Goal: Task Accomplishment & Management: Use online tool/utility

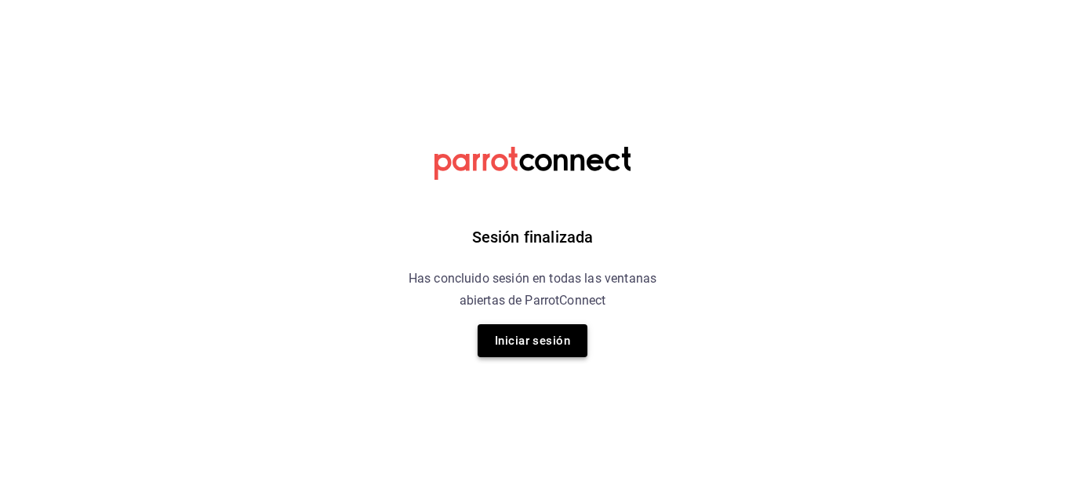
click at [533, 337] on button "Iniciar sesión" at bounding box center [533, 340] width 110 height 33
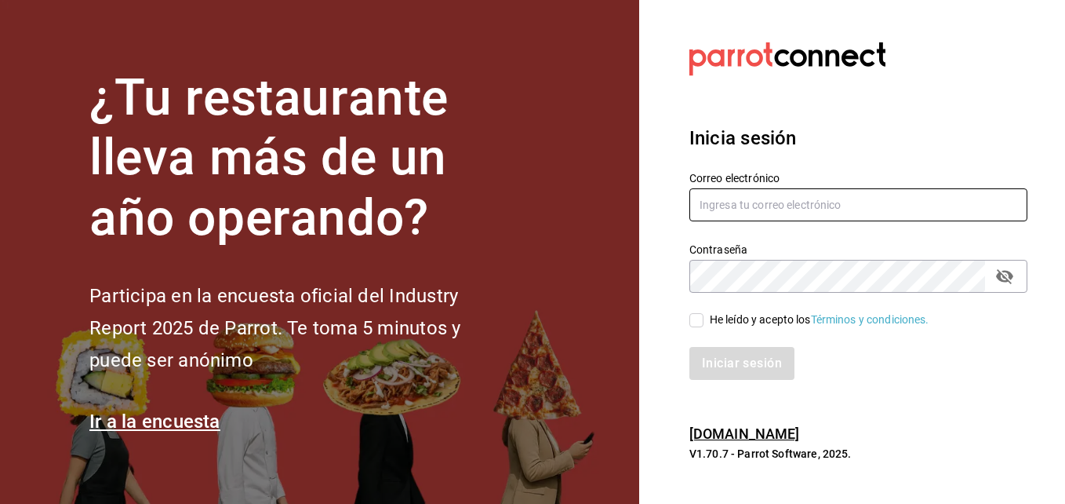
type input "roberto.barron@costeno.com"
click at [698, 318] on input "He leído y acepto los Términos y condiciones." at bounding box center [697, 320] width 14 height 14
checkbox input "true"
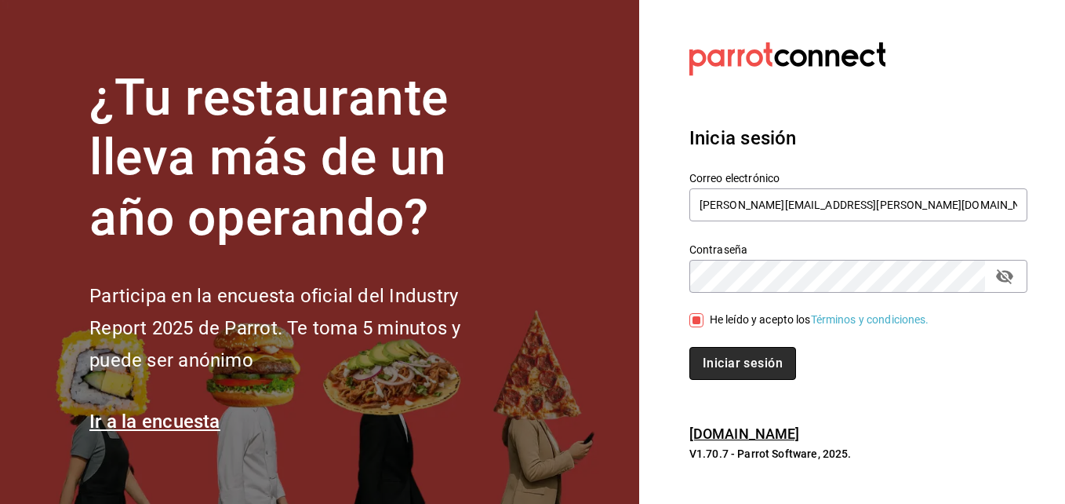
click at [723, 361] on button "Iniciar sesión" at bounding box center [743, 363] width 107 height 33
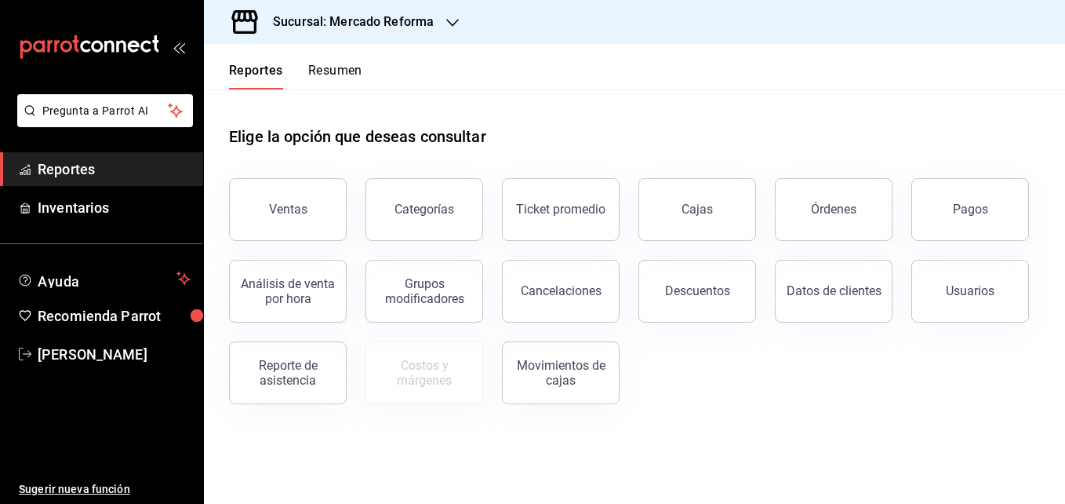
click at [451, 18] on icon "button" at bounding box center [452, 22] width 13 height 13
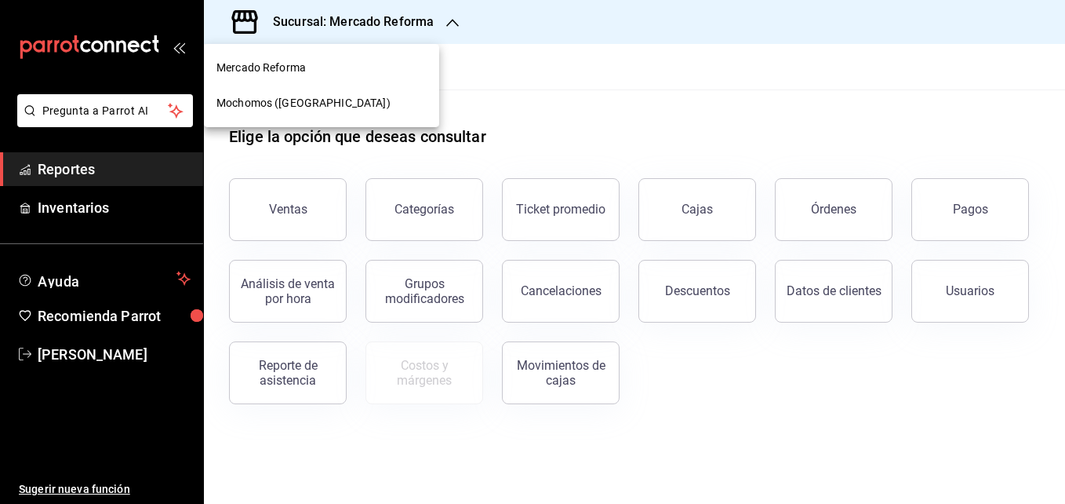
click at [354, 107] on div "Mochomos ([GEOGRAPHIC_DATA])" at bounding box center [322, 103] width 210 height 16
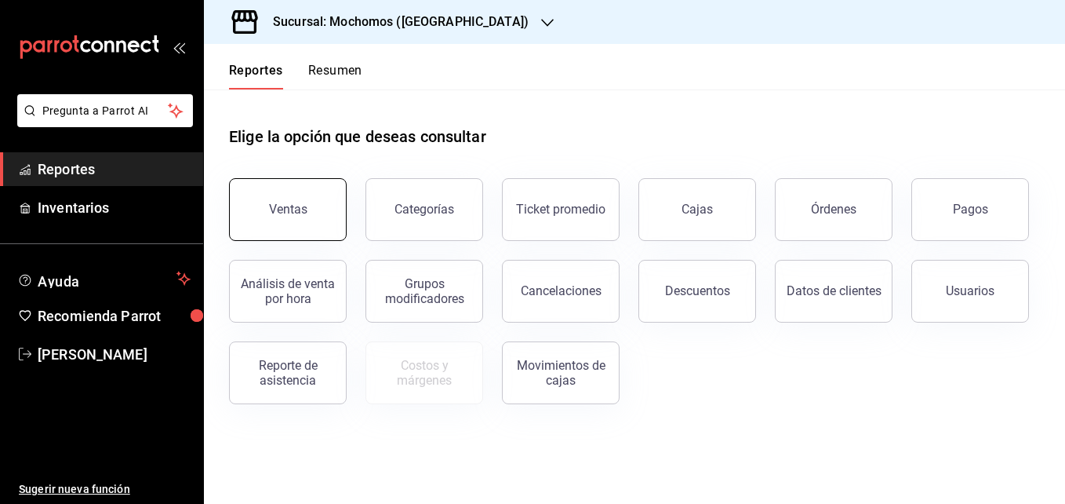
click at [300, 210] on div "Ventas" at bounding box center [288, 209] width 38 height 15
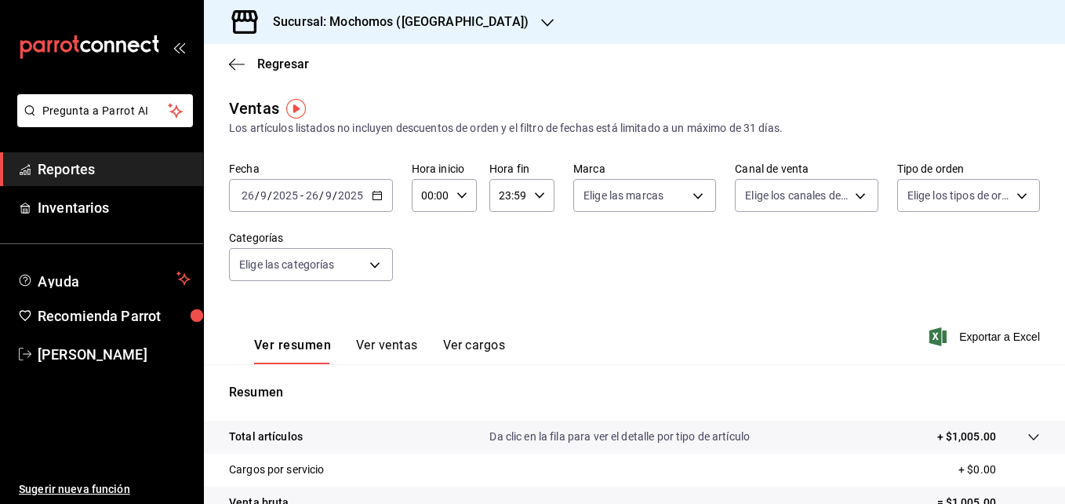
click at [377, 199] on \(Stroke\) "button" at bounding box center [377, 195] width 9 height 9
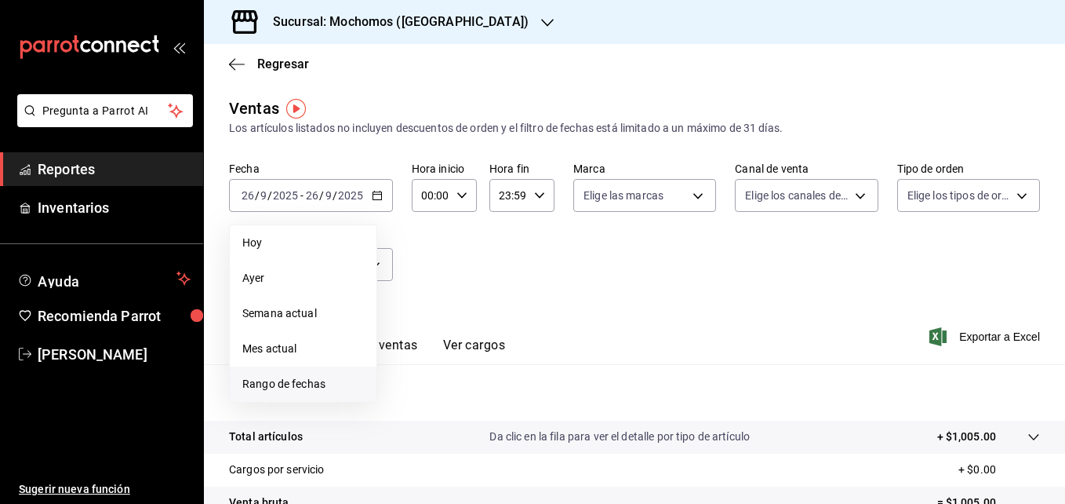
click at [285, 383] on span "Rango de fechas" at bounding box center [303, 384] width 122 height 16
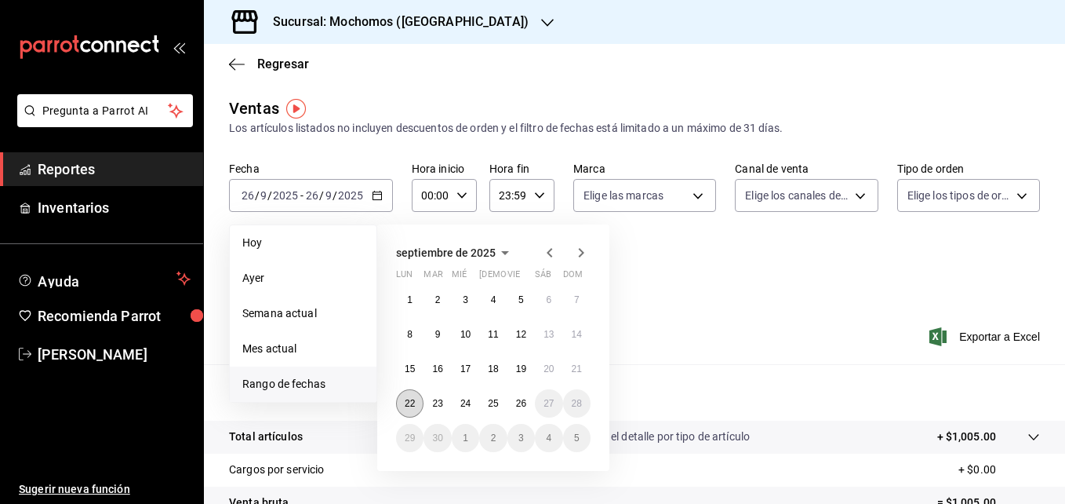
click at [409, 402] on abbr "22" at bounding box center [410, 403] width 10 height 11
click at [531, 411] on button "26" at bounding box center [521, 403] width 27 height 28
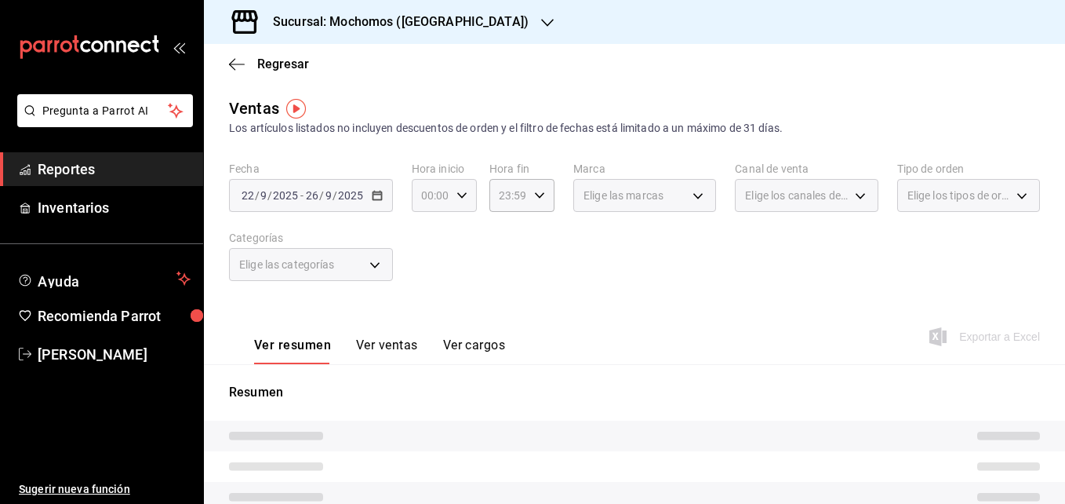
click at [463, 199] on icon "button" at bounding box center [462, 195] width 11 height 11
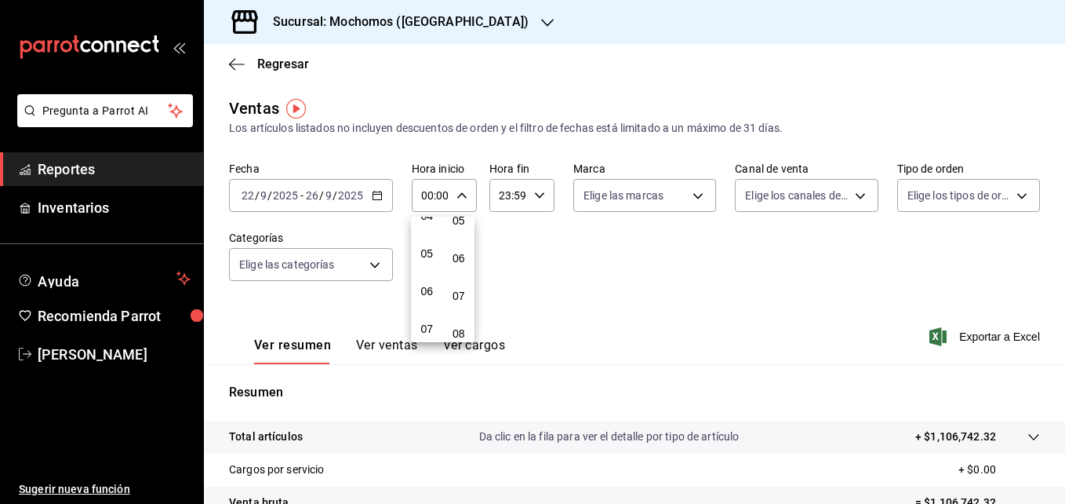
scroll to position [190, 0]
click at [426, 237] on span "05" at bounding box center [427, 233] width 7 height 13
type input "05:00"
click at [538, 195] on div at bounding box center [532, 252] width 1065 height 504
click at [538, 195] on \(Stroke\) "button" at bounding box center [539, 194] width 9 height 5
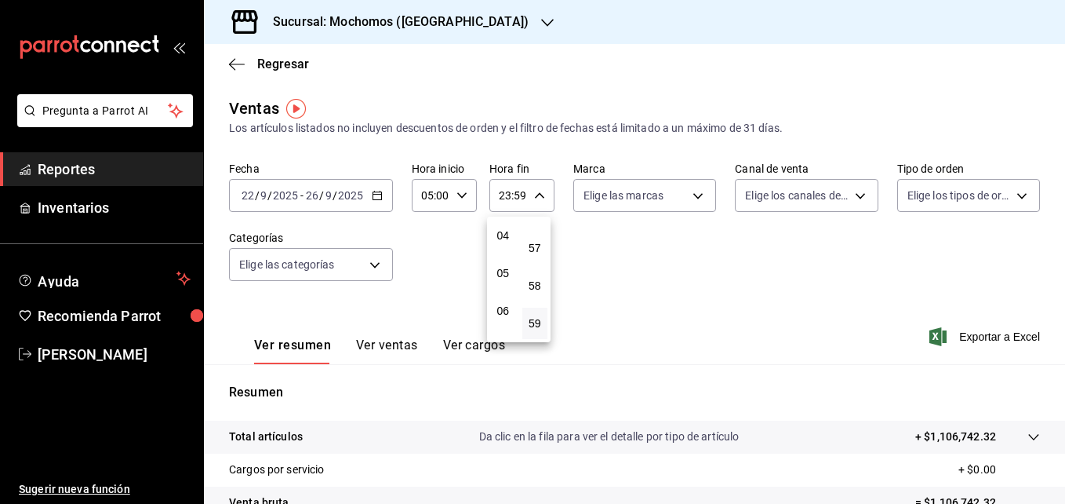
scroll to position [142, 0]
click at [507, 286] on span "05" at bounding box center [503, 281] width 7 height 13
type input "05:59"
click at [984, 335] on div at bounding box center [532, 252] width 1065 height 504
click at [984, 335] on span "Exportar a Excel" at bounding box center [986, 336] width 107 height 19
